Goal: Information Seeking & Learning: Learn about a topic

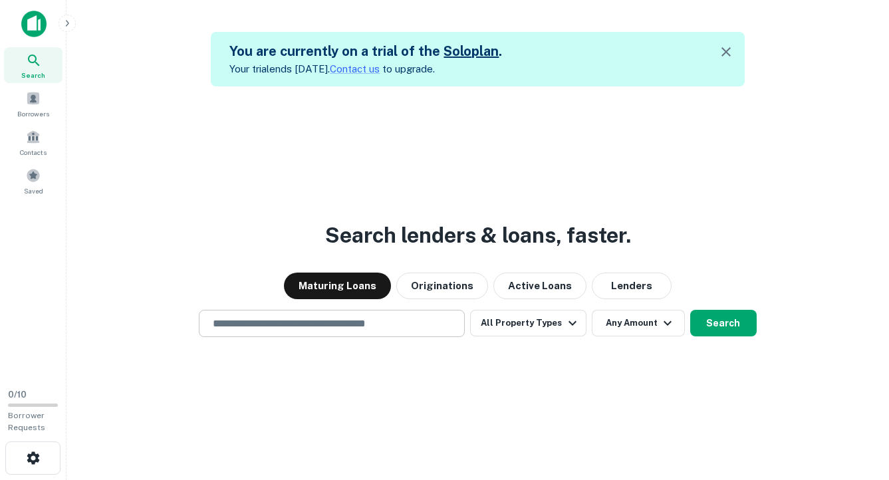
click at [283, 331] on input "text" at bounding box center [332, 323] width 254 height 15
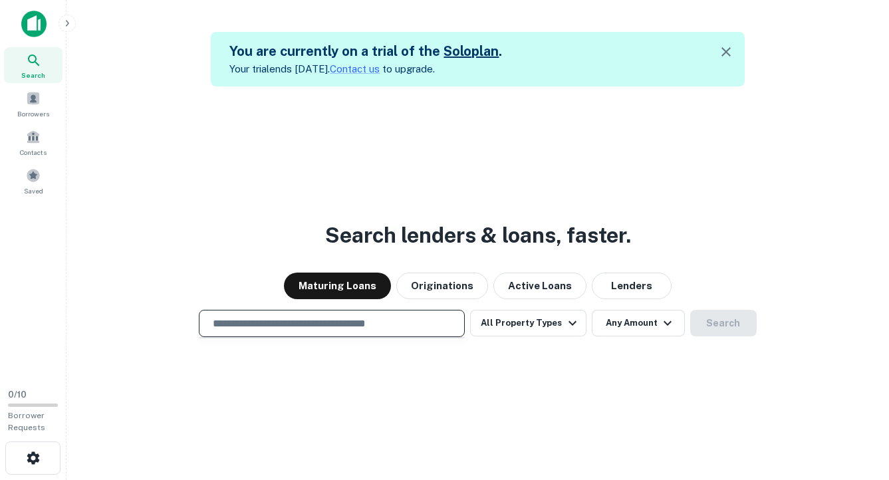
type input "*"
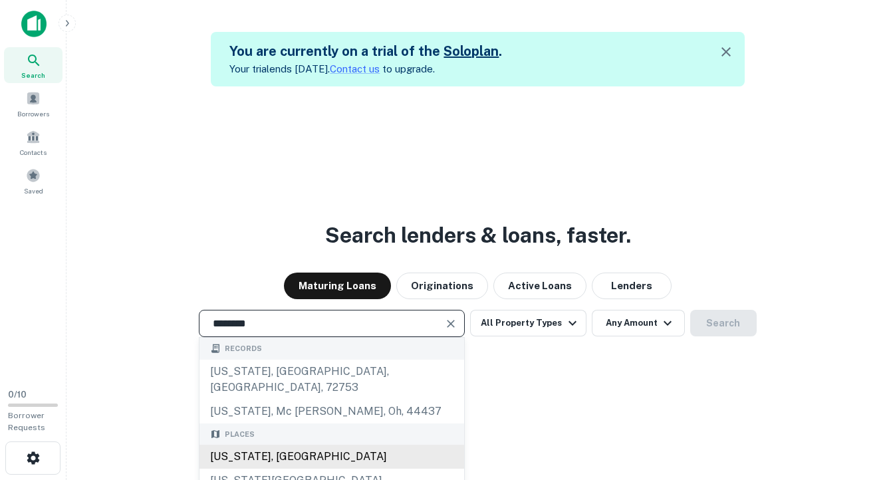
click at [285, 445] on div "[US_STATE], [GEOGRAPHIC_DATA]" at bounding box center [332, 457] width 265 height 24
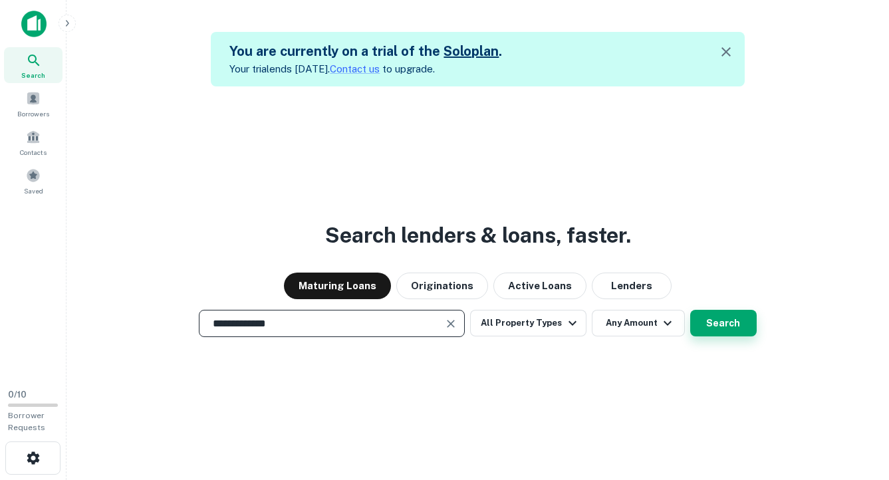
type input "**********"
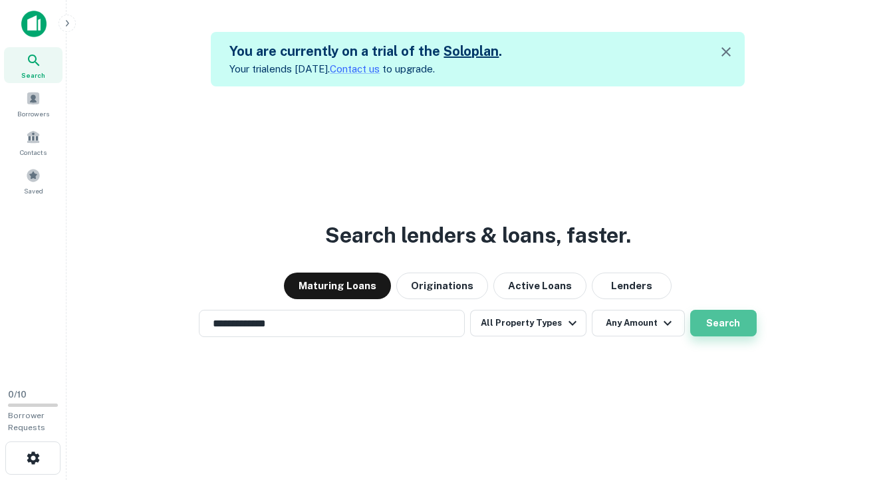
click at [720, 323] on button "Search" at bounding box center [723, 323] width 67 height 27
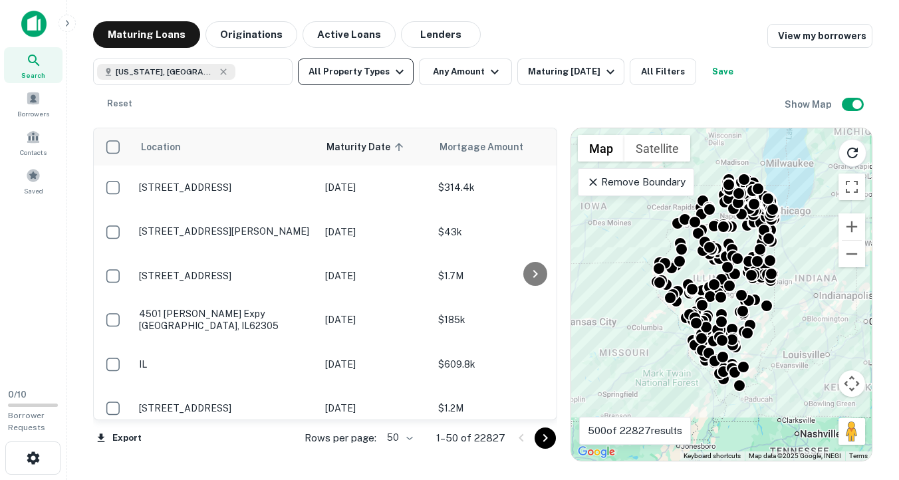
click at [343, 76] on button "All Property Types" at bounding box center [356, 72] width 116 height 27
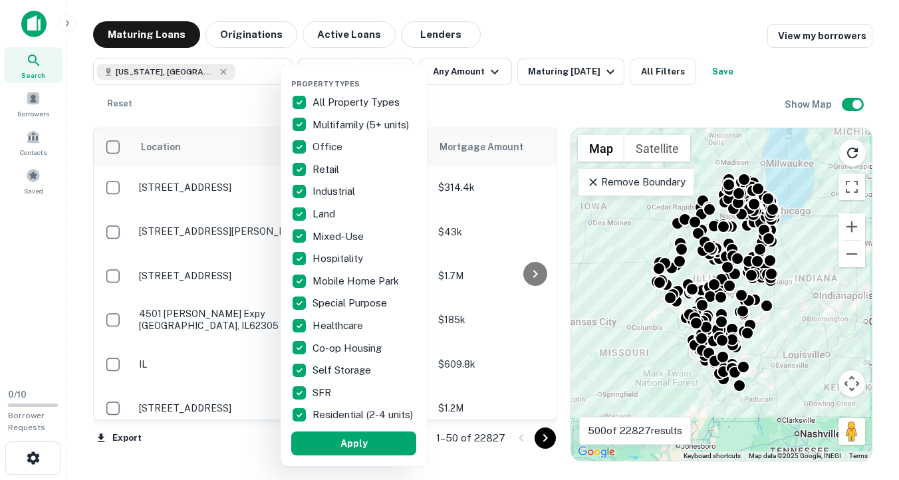
click at [394, 67] on div "Property Types All Property Types Multifamily (5+ units) Office Retail Industri…" at bounding box center [354, 266] width 146 height 402
click at [563, 27] on div at bounding box center [449, 240] width 899 height 480
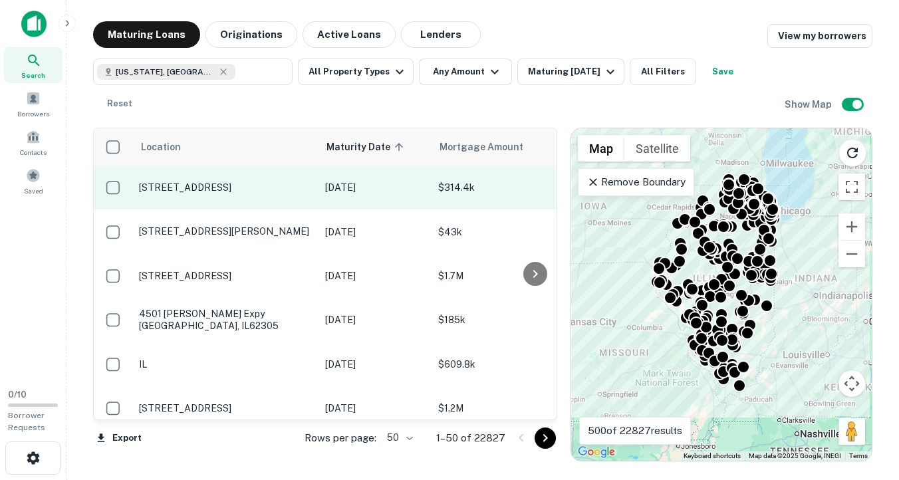
click at [289, 203] on td "[STREET_ADDRESS]" at bounding box center [225, 188] width 186 height 44
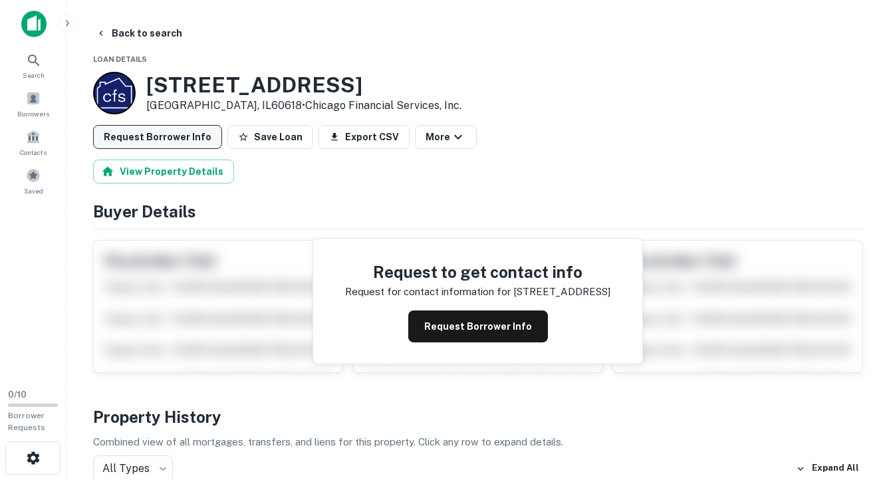
click at [175, 138] on button "Request Borrower Info" at bounding box center [157, 137] width 129 height 24
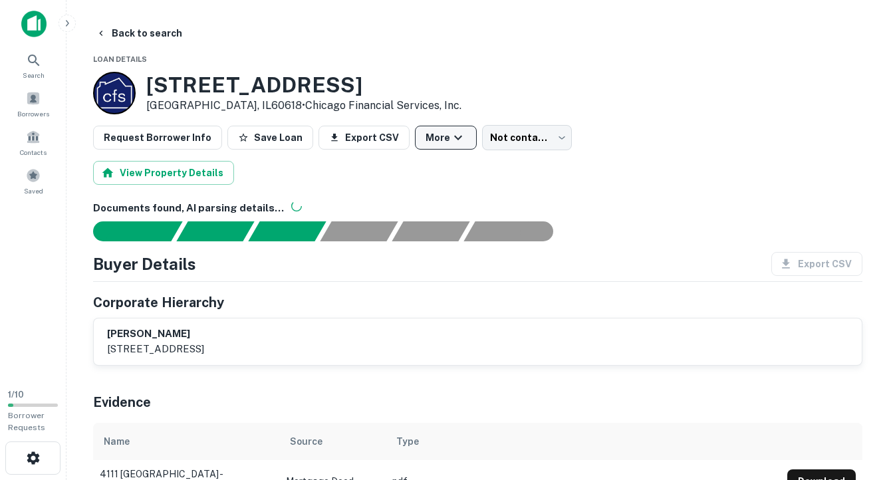
click at [450, 135] on icon "button" at bounding box center [458, 138] width 16 height 16
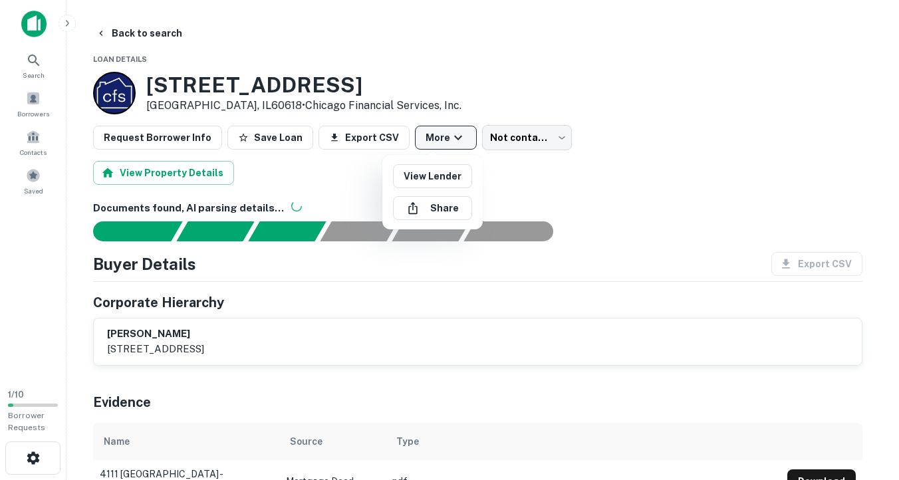
click at [445, 135] on div at bounding box center [449, 240] width 899 height 480
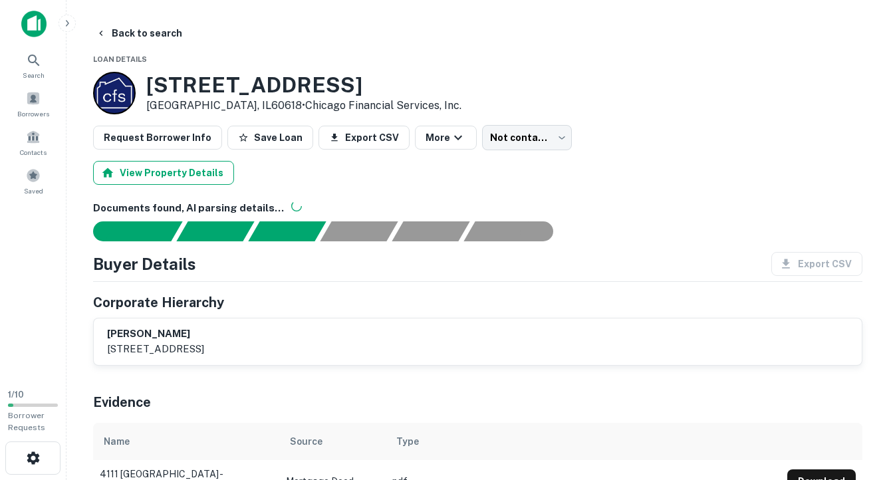
click at [190, 182] on button "View Property Details" at bounding box center [163, 173] width 141 height 24
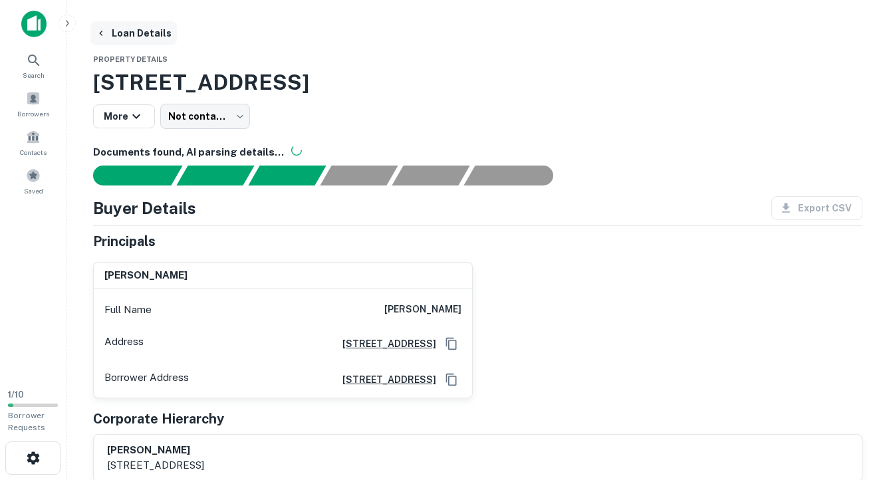
click at [104, 33] on icon "button" at bounding box center [101, 33] width 11 height 11
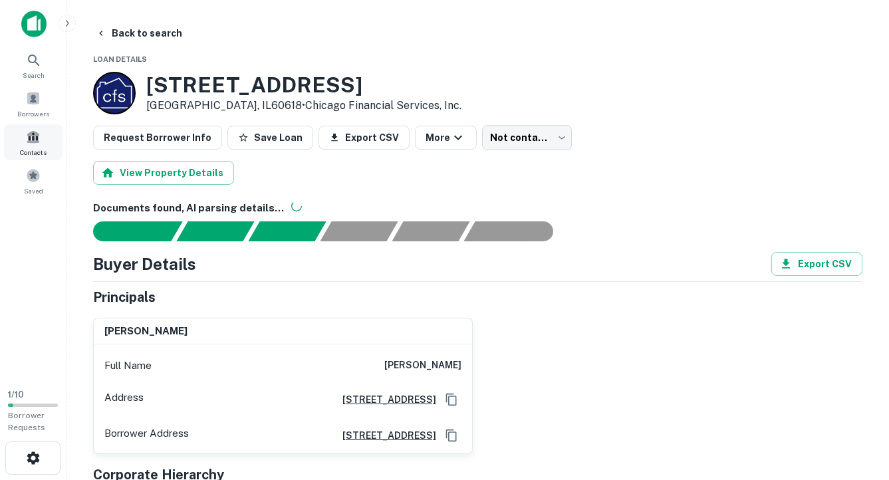
click at [37, 145] on div "Contacts" at bounding box center [33, 142] width 59 height 36
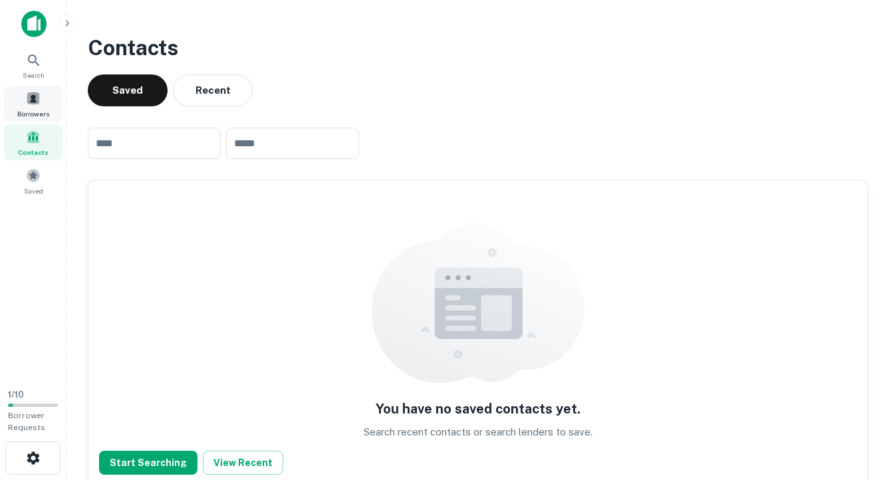
click at [30, 100] on span at bounding box center [33, 98] width 15 height 15
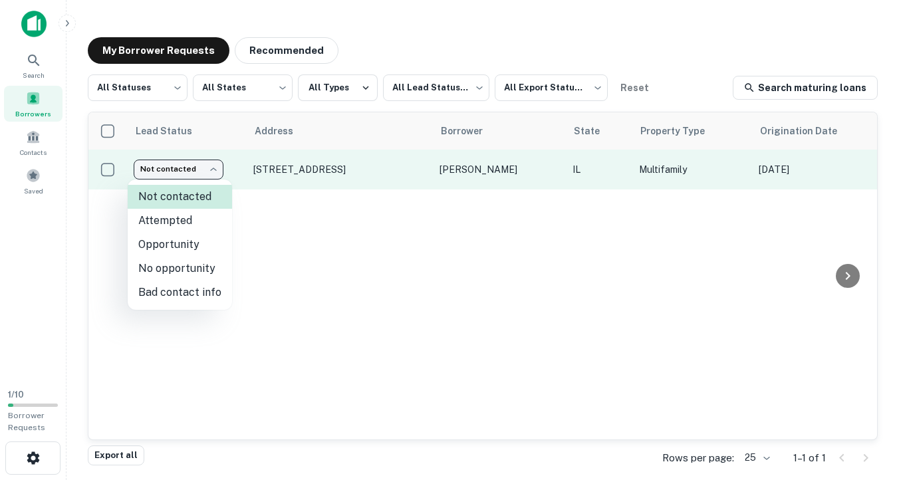
click at [215, 174] on body "Search Borrowers Contacts Saved 1 / 10 Borrower Requests My Borrower Requests R…" at bounding box center [449, 240] width 899 height 480
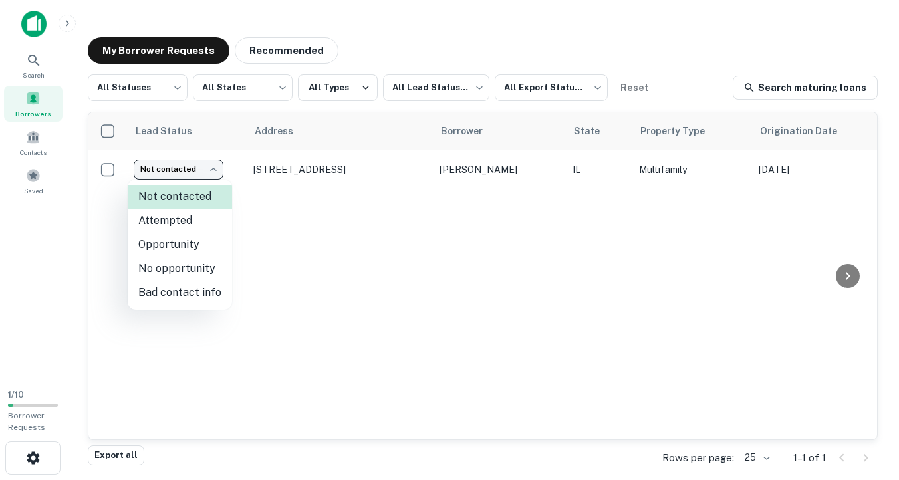
click at [213, 174] on div at bounding box center [449, 240] width 899 height 480
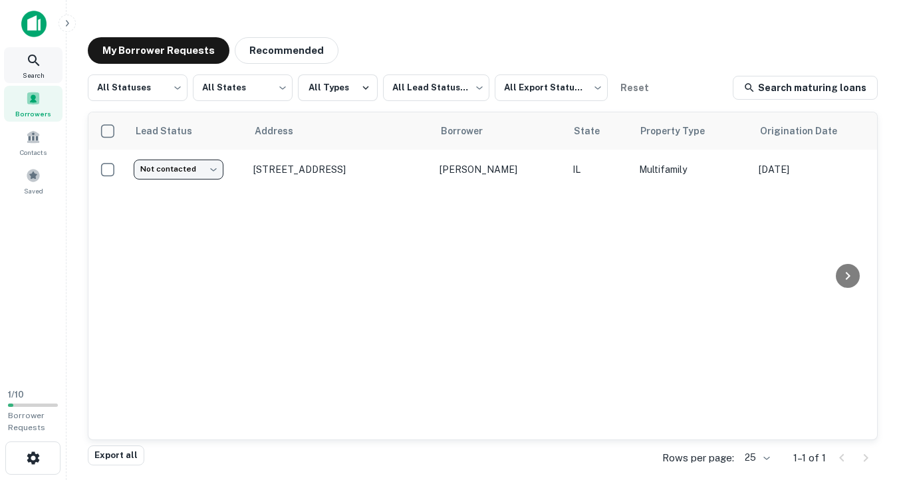
click at [35, 61] on icon at bounding box center [33, 60] width 11 height 11
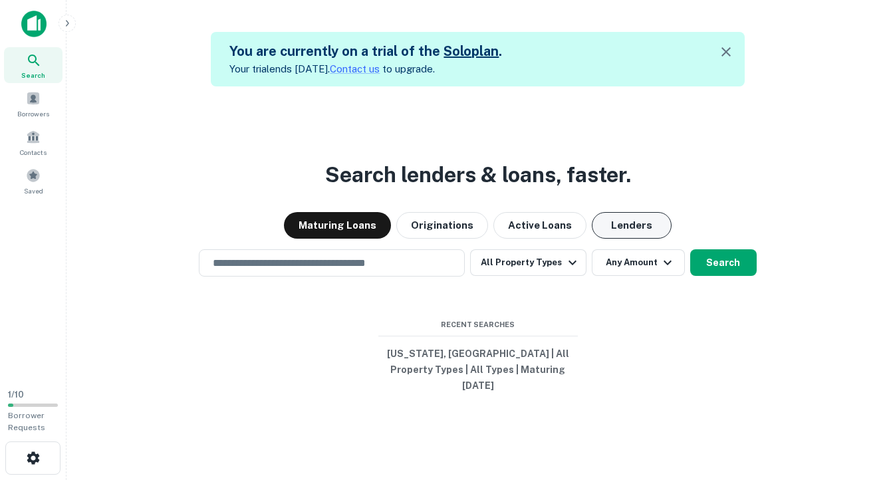
click at [612, 234] on button "Lenders" at bounding box center [632, 225] width 80 height 27
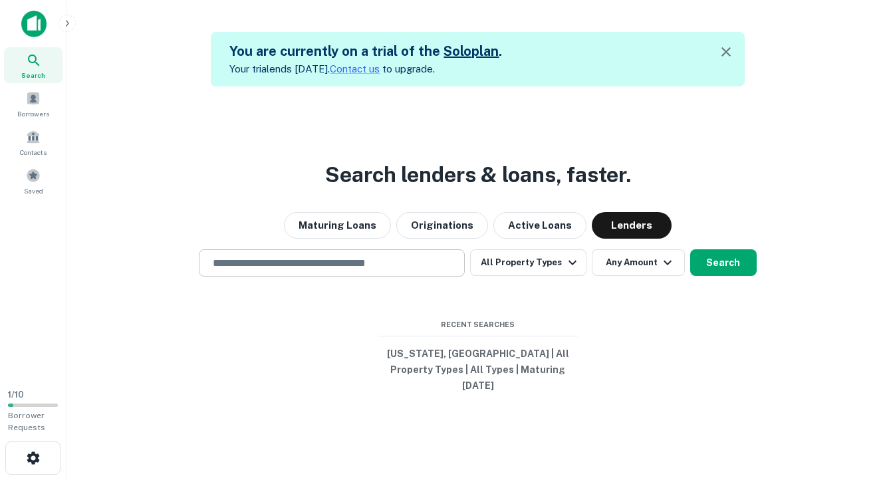
click at [392, 277] on div "​" at bounding box center [332, 262] width 266 height 27
click at [420, 182] on h3 "Search lenders & loans, faster." at bounding box center [478, 175] width 306 height 32
copy h3 "lenders"
click at [452, 187] on h3 "Search lenders & loans, faster." at bounding box center [478, 175] width 306 height 32
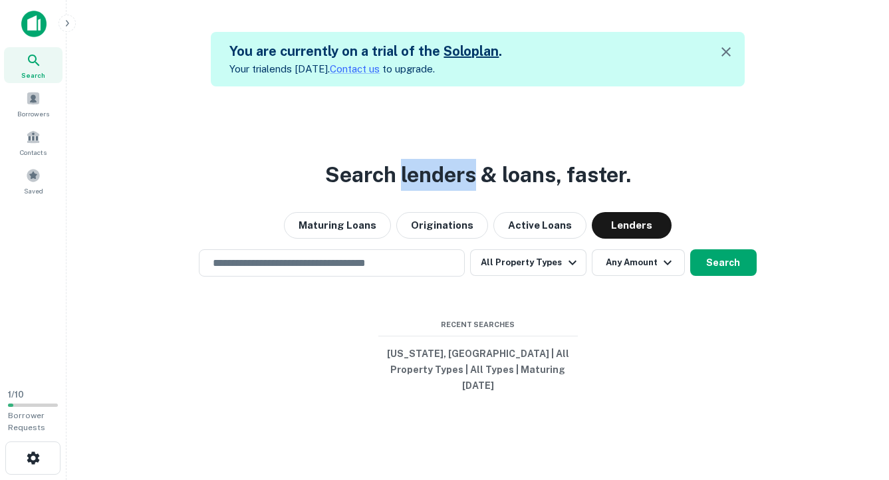
click at [452, 187] on h3 "Search lenders & loans, faster." at bounding box center [478, 175] width 306 height 32
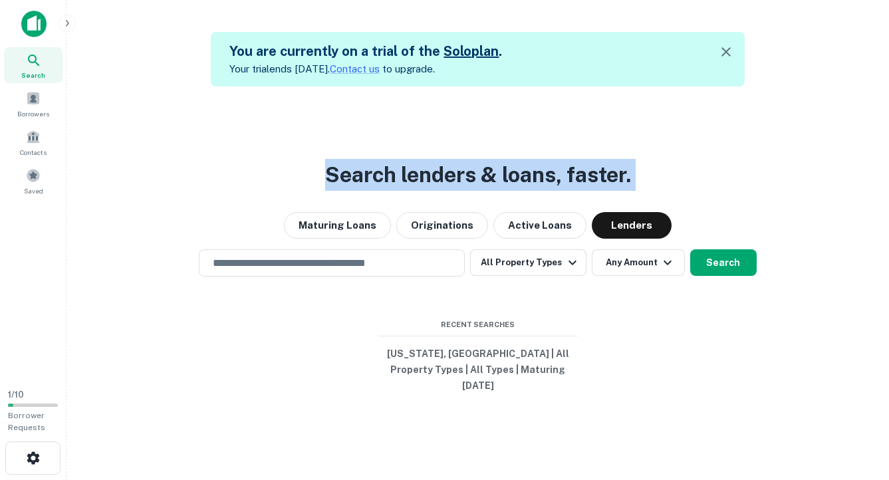
click at [452, 187] on h3 "Search lenders & loans, faster." at bounding box center [478, 175] width 306 height 32
copy div "Search lenders & loans, faster. Maturing Loans Originations Active Loans Lenders"
